Goal: Navigation & Orientation: Find specific page/section

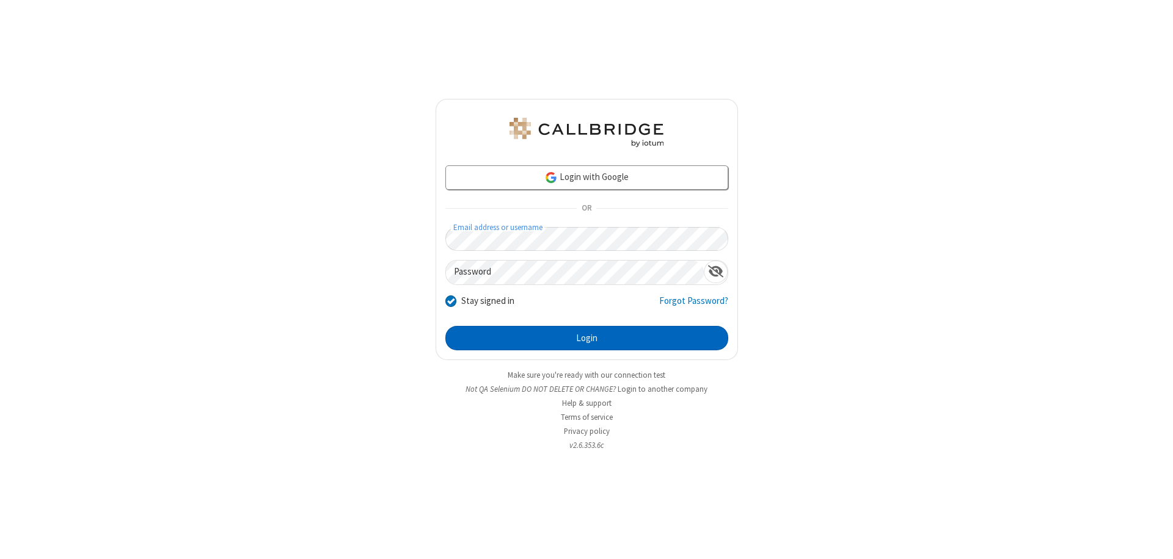
click at [586, 338] on button "Login" at bounding box center [586, 338] width 283 height 24
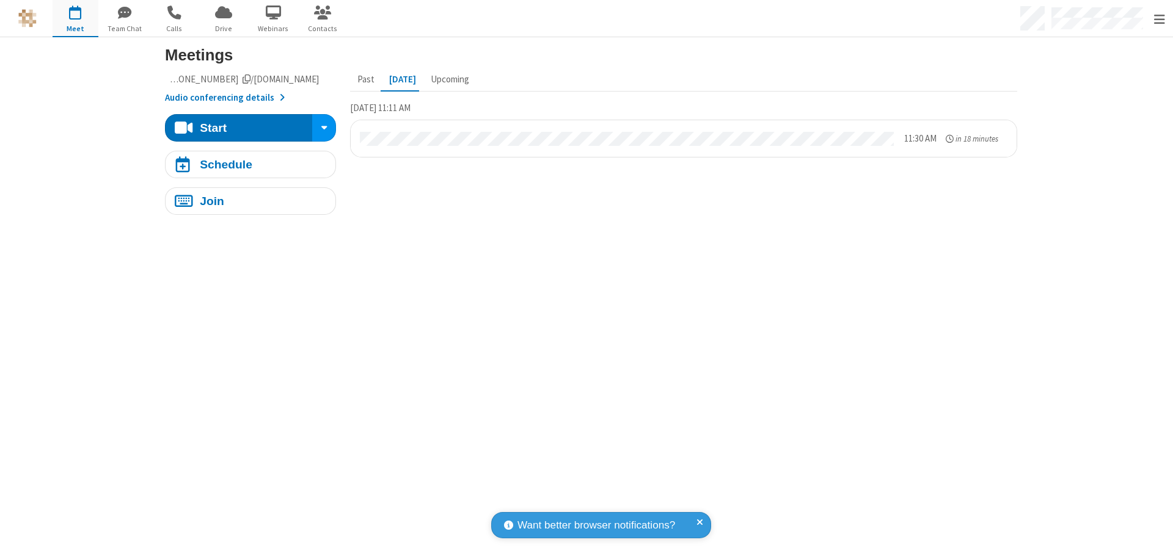
click at [1159, 19] on span "Open menu" at bounding box center [1159, 19] width 11 height 12
click at [224, 28] on span "Drive" at bounding box center [224, 28] width 46 height 11
